Goal: Information Seeking & Learning: Learn about a topic

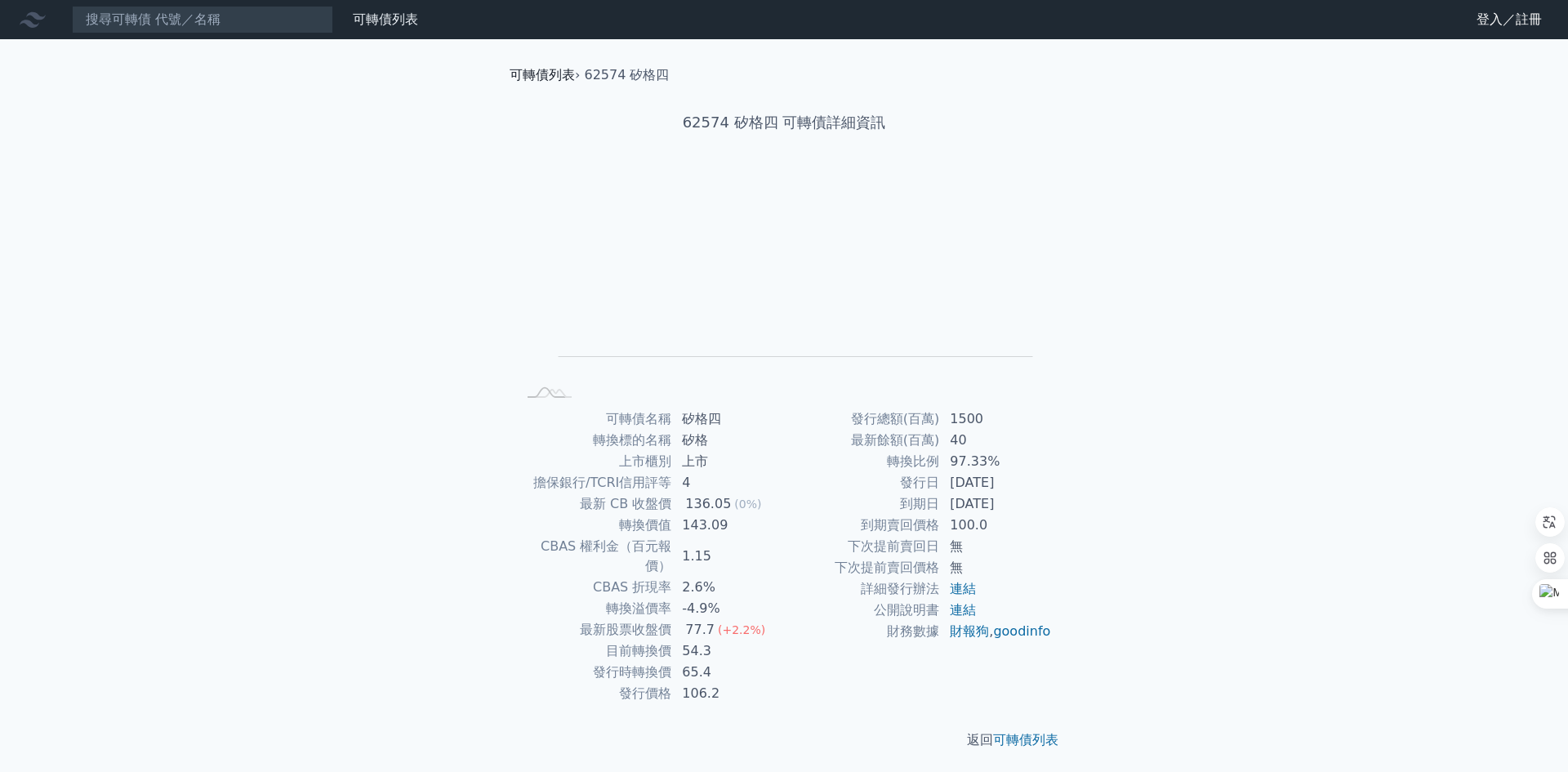
click at [550, 73] on link "可轉債列表" at bounding box center [542, 74] width 65 height 15
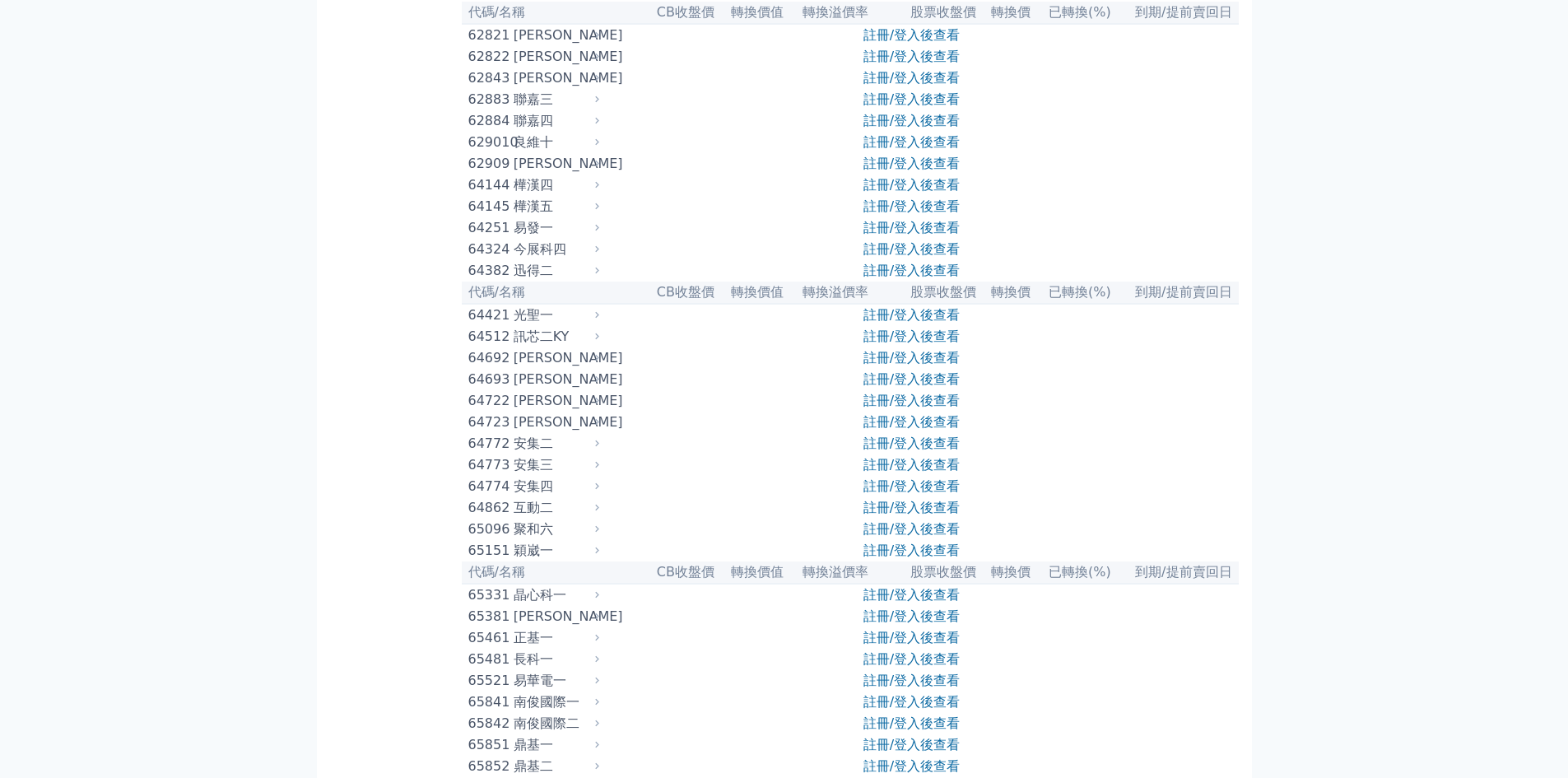
scroll to position [6665, 0]
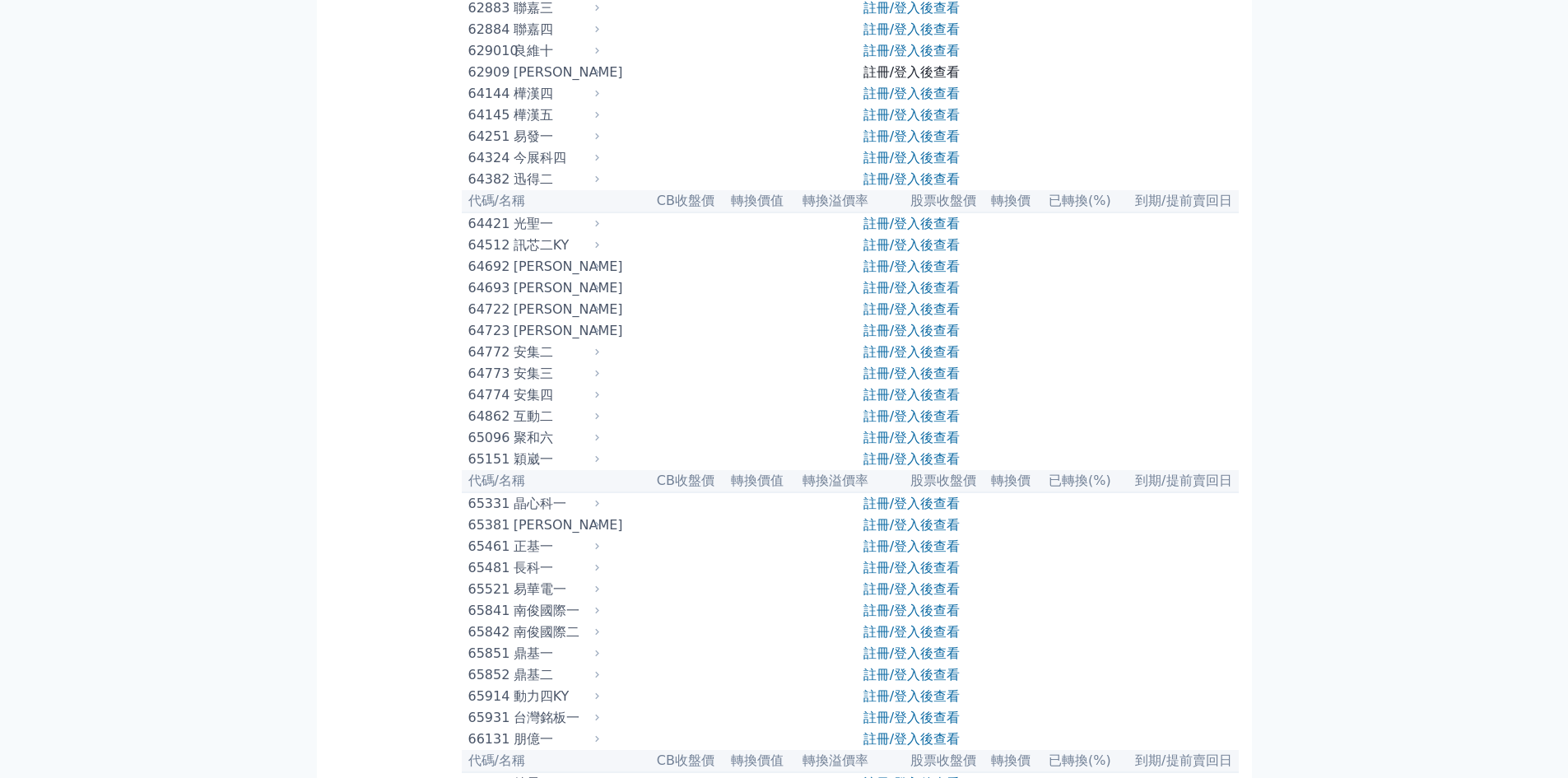
click at [905, 80] on link "註冊/登入後查看" at bounding box center [911, 72] width 96 height 15
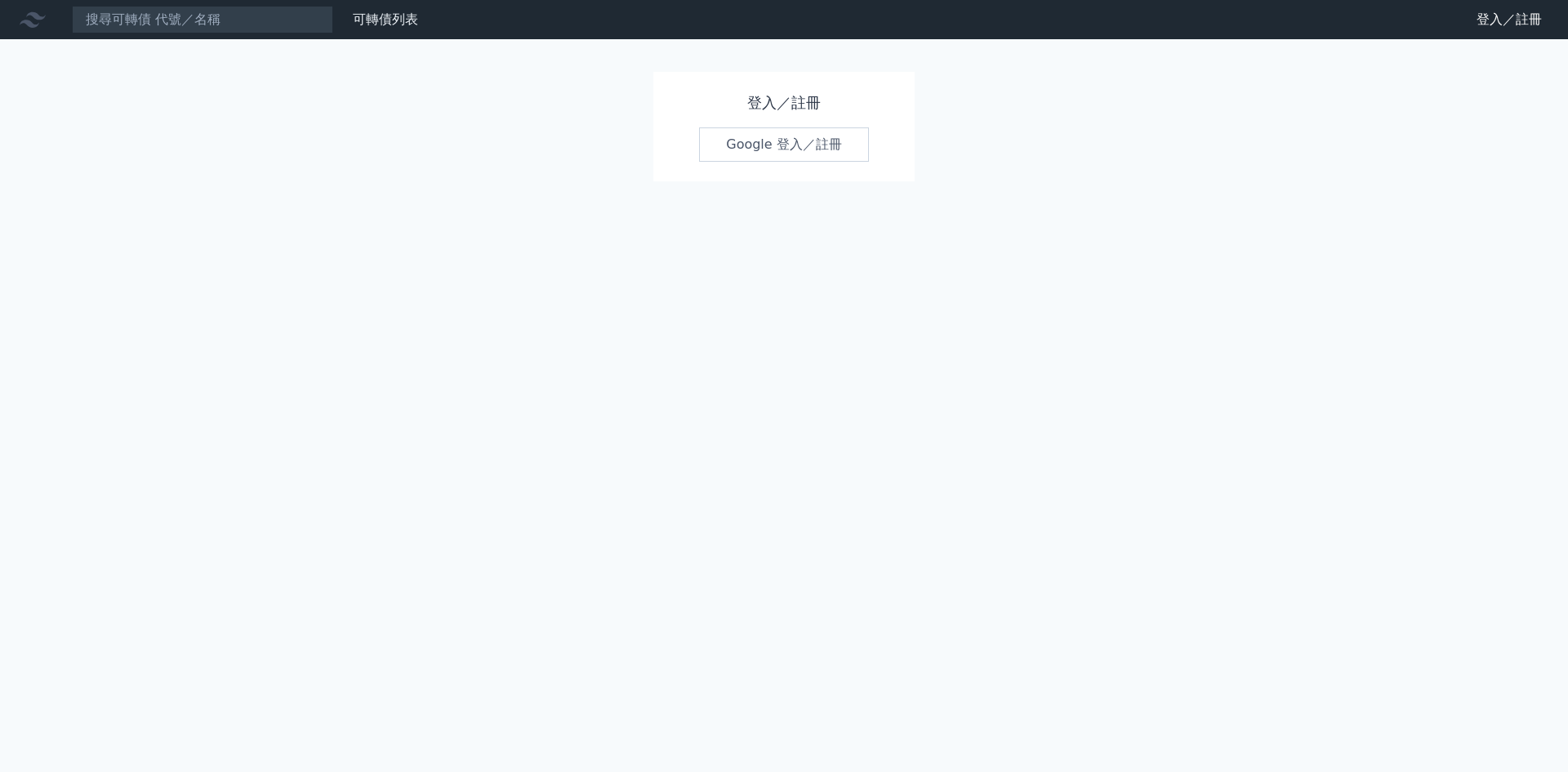
click at [754, 147] on link "Google 登入／註冊" at bounding box center [783, 144] width 170 height 35
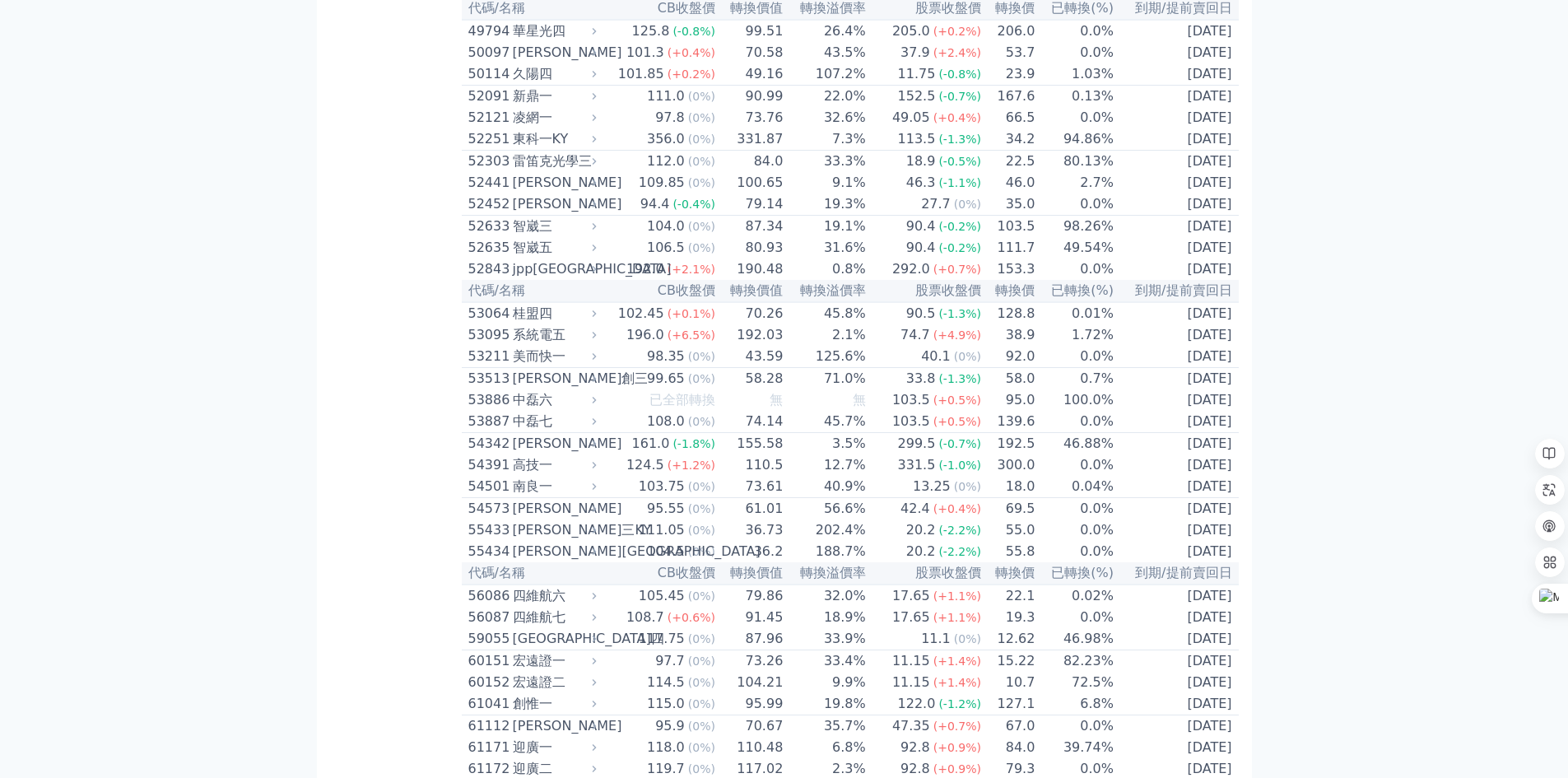
scroll to position [5184, 0]
